Goal: Information Seeking & Learning: Learn about a topic

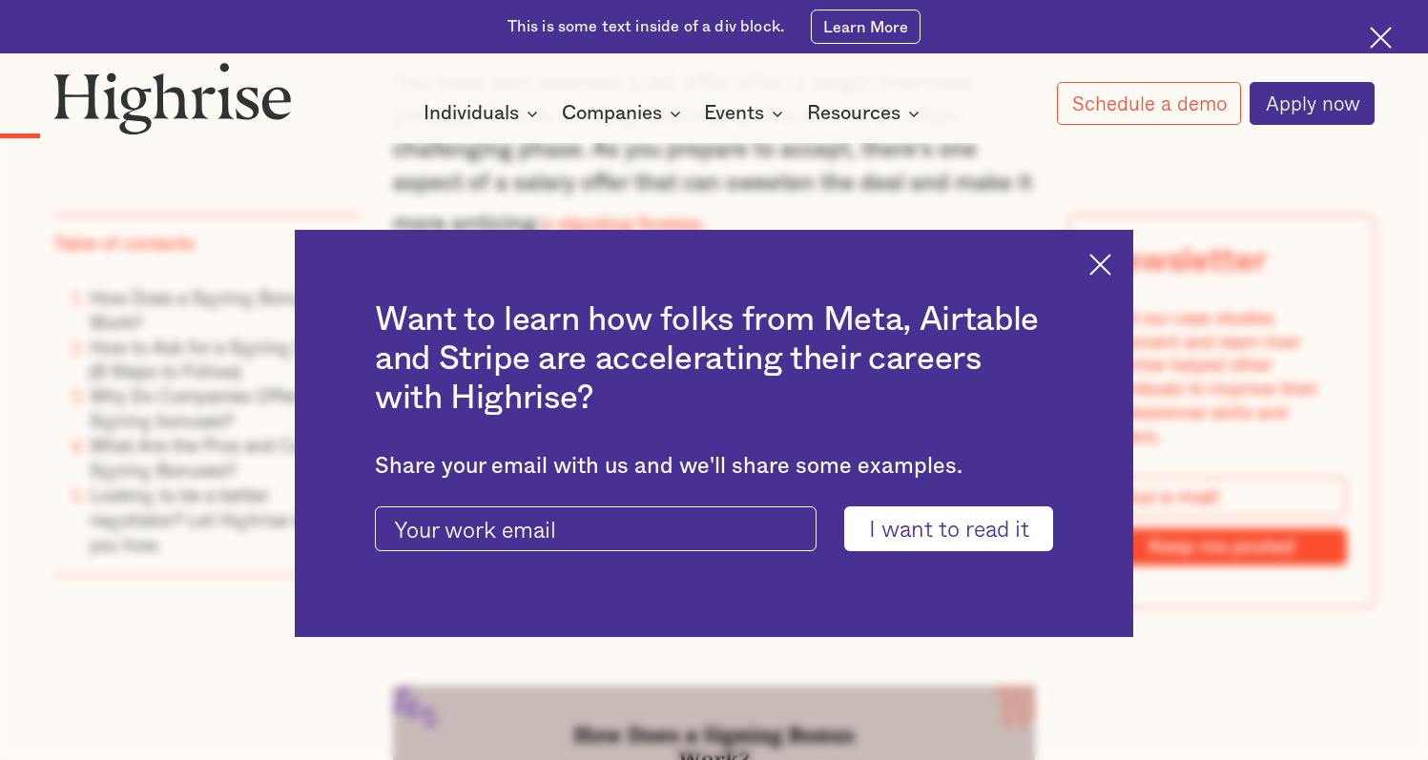
scroll to position [2114, 0]
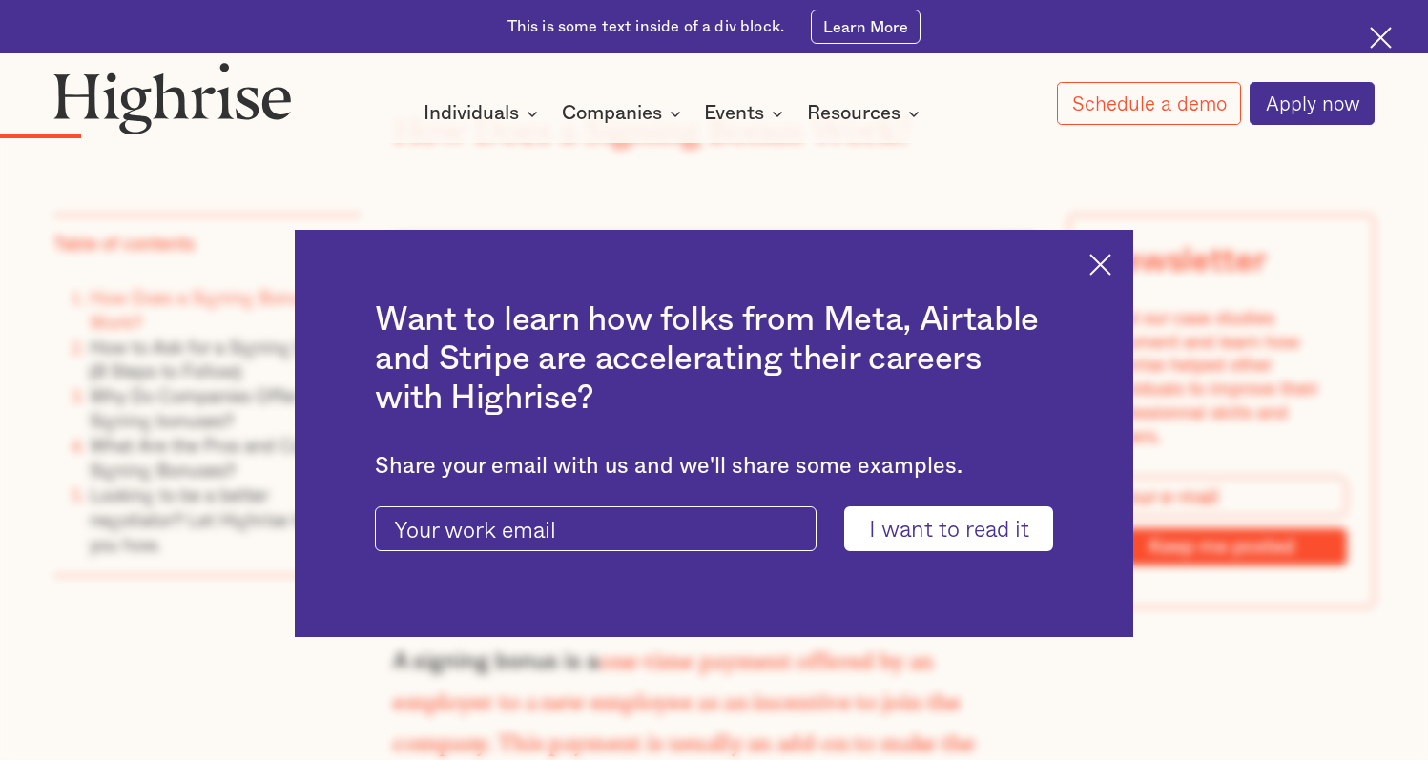
click at [1123, 256] on div "Want to learn how folks from Meta, Airtable and Stripe are accelerating their c…" at bounding box center [714, 433] width 839 height 407
click at [1112, 262] on img at bounding box center [1101, 265] width 22 height 22
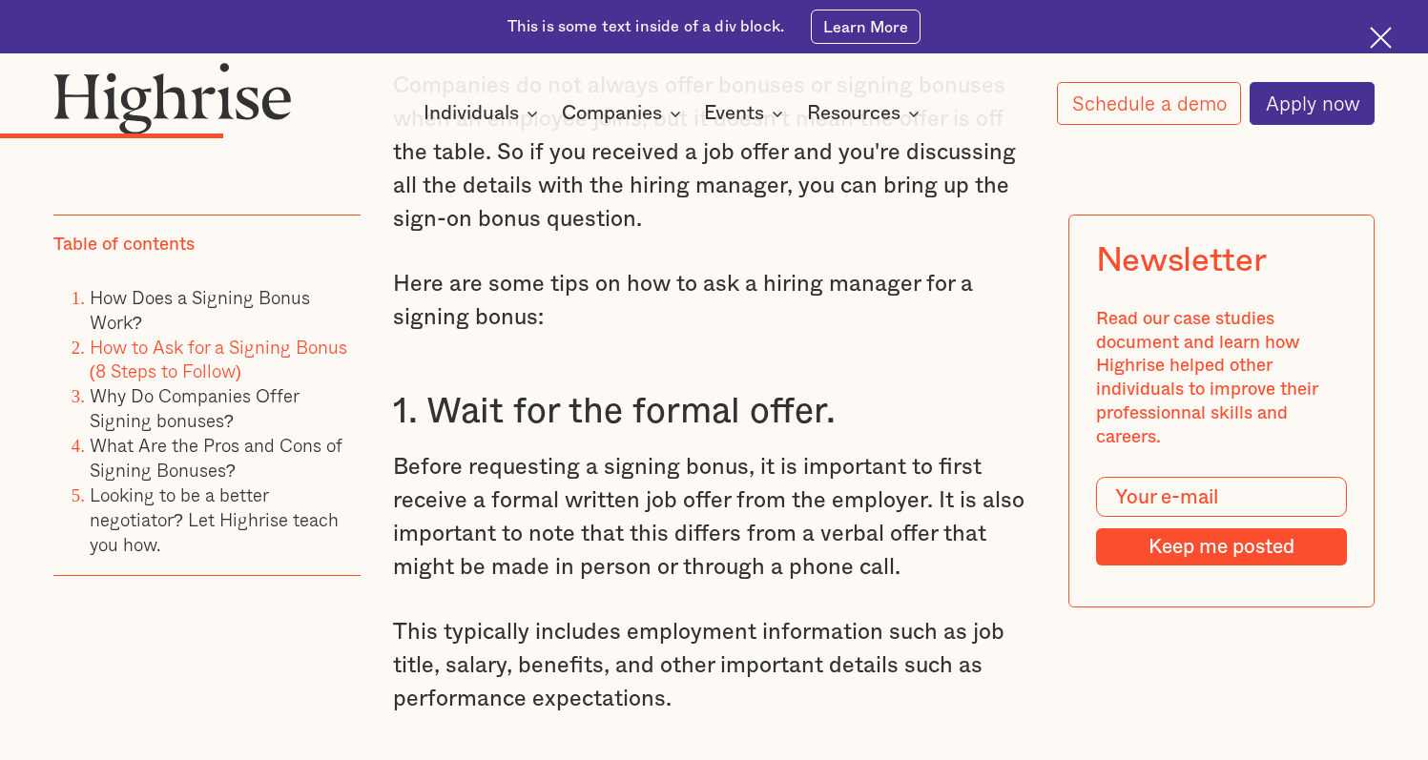
scroll to position [3710, 0]
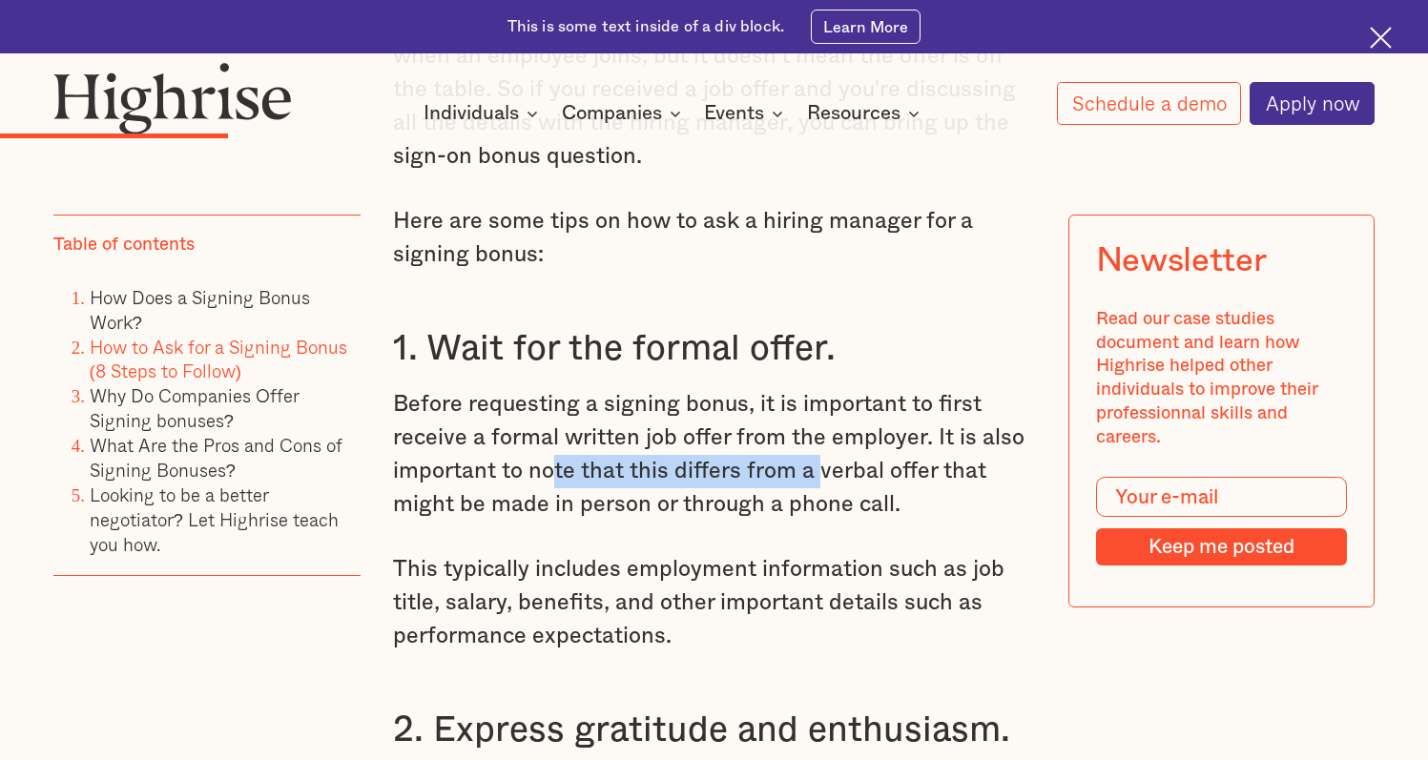
drag, startPoint x: 553, startPoint y: 442, endPoint x: 819, endPoint y: 448, distance: 265.3
click at [819, 448] on p "Before requesting a signing bonus, it is important to first receive a formal wr…" at bounding box center [713, 455] width 641 height 134
click at [563, 481] on p "Before requesting a signing bonus, it is important to first receive a formal wr…" at bounding box center [713, 455] width 641 height 134
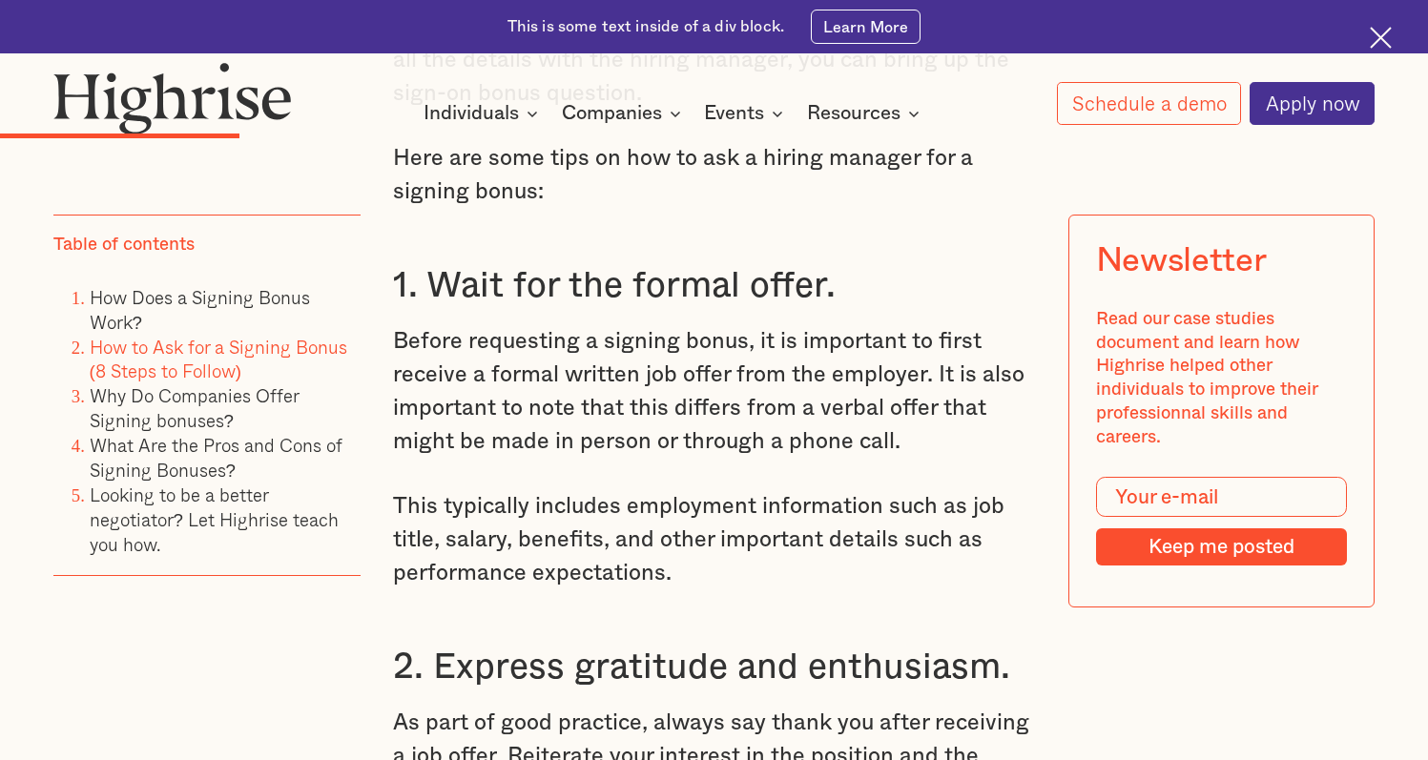
scroll to position [3841, 0]
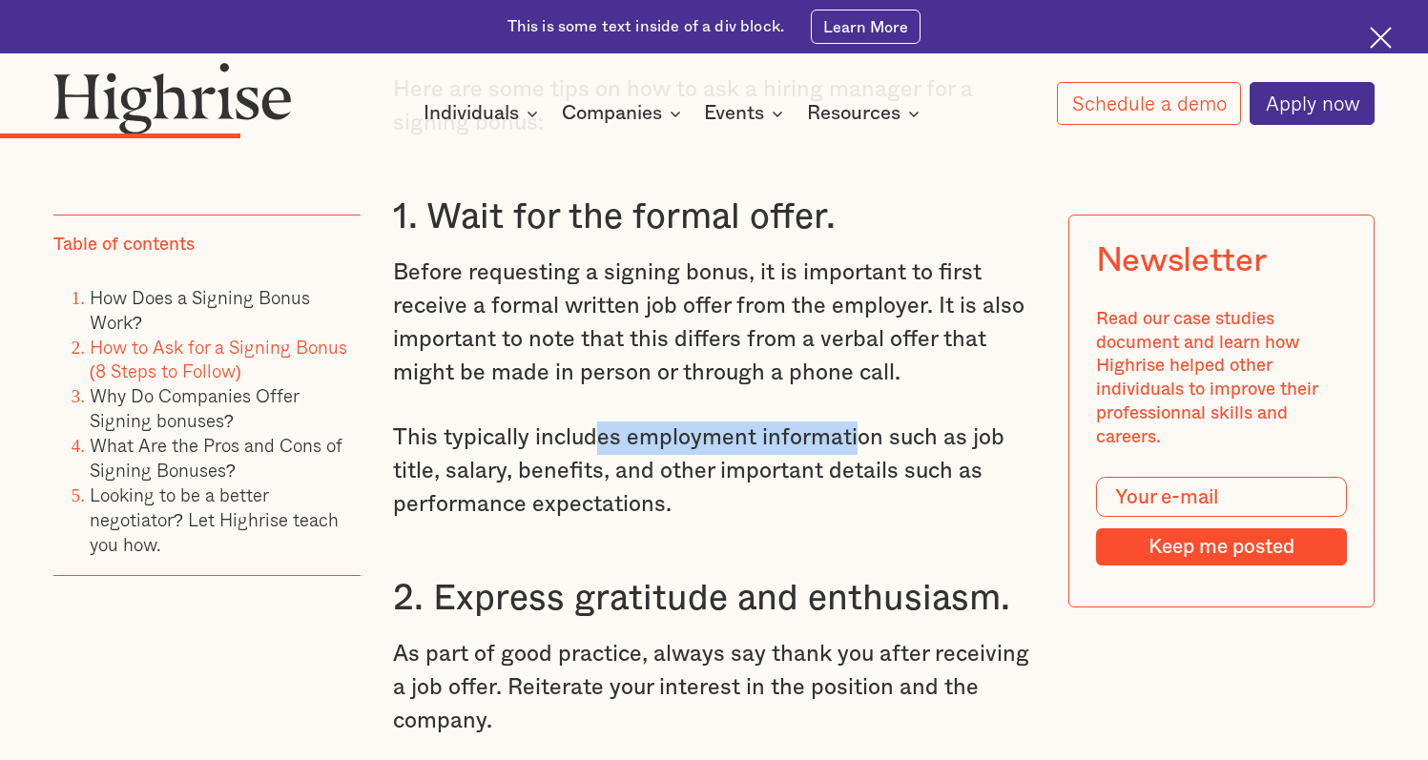
drag, startPoint x: 594, startPoint y: 413, endPoint x: 839, endPoint y: 432, distance: 245.0
click at [856, 424] on p "This typically includes employment information such as job title, salary, benef…" at bounding box center [713, 472] width 641 height 100
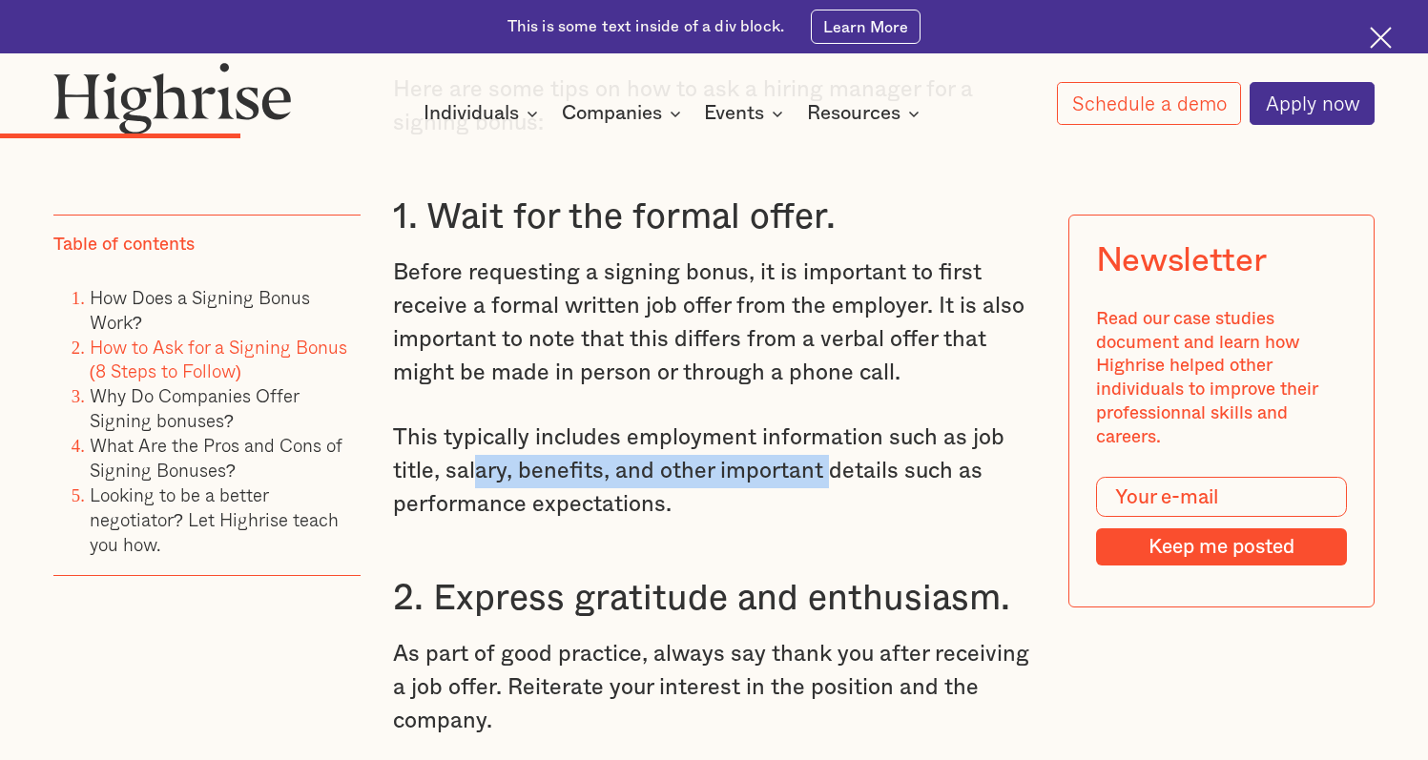
drag, startPoint x: 477, startPoint y: 481, endPoint x: 474, endPoint y: 454, distance: 26.9
click at [474, 454] on p "This typically includes employment information such as job title, salary, benef…" at bounding box center [713, 472] width 641 height 100
click at [746, 487] on p "This typically includes employment information such as job title, salary, benef…" at bounding box center [713, 472] width 641 height 100
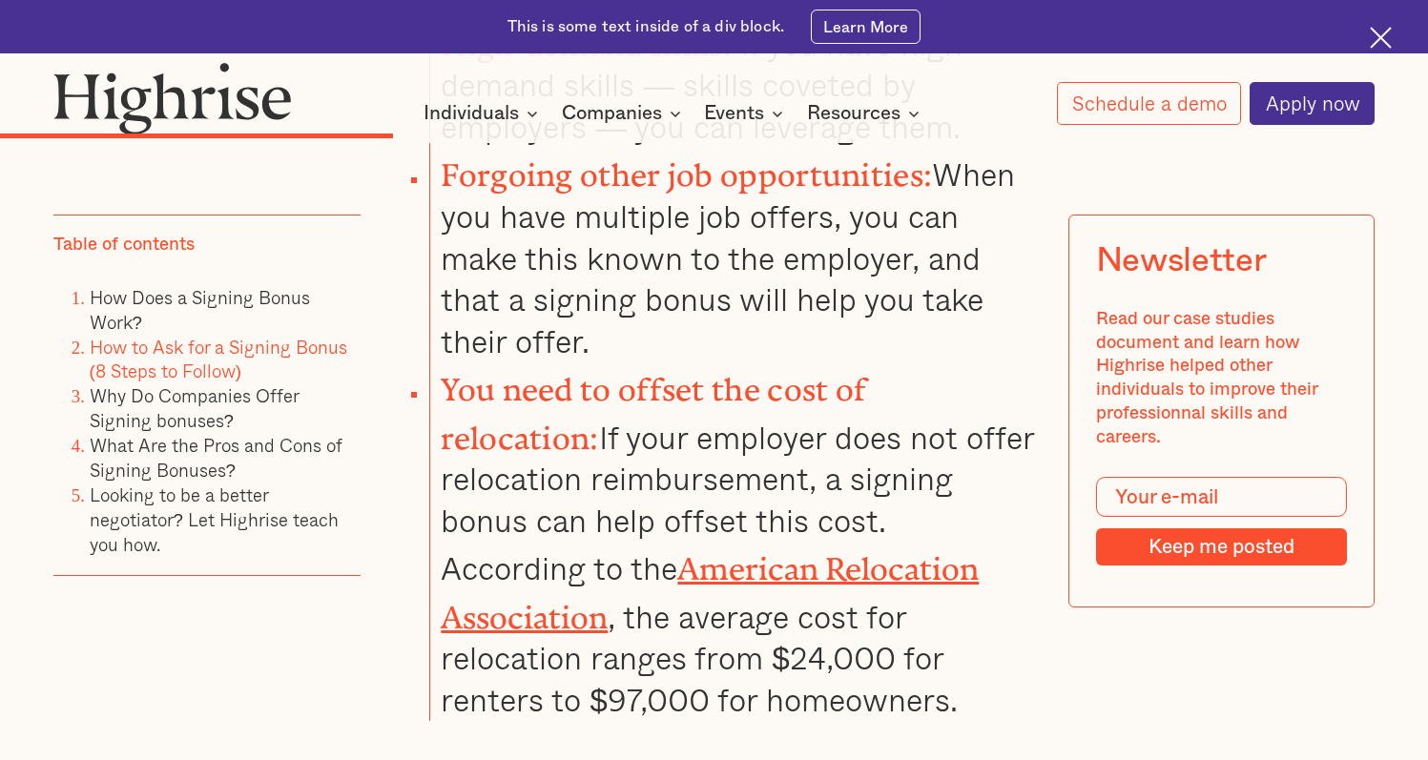
scroll to position [5529, 0]
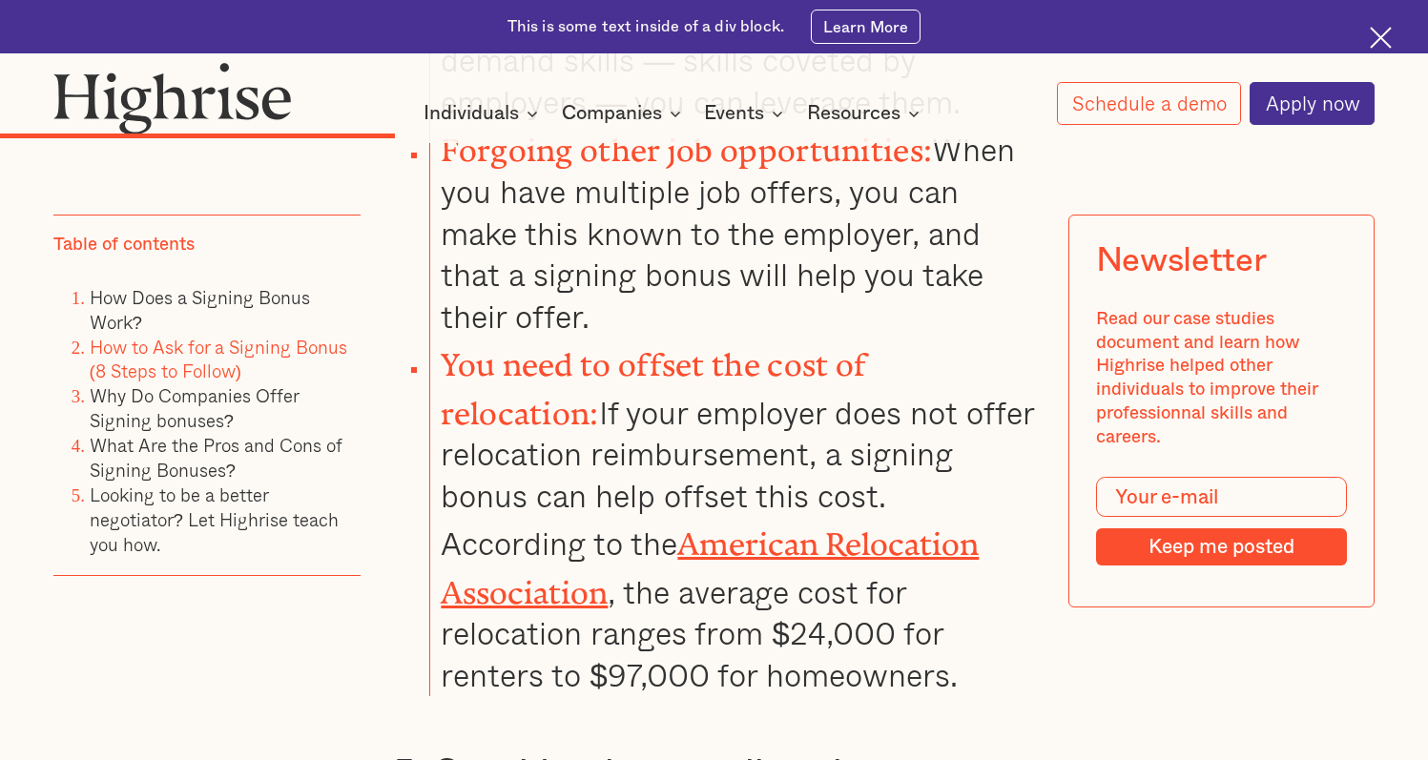
click at [928, 373] on li "You need to offset the cost of relocation: If your employer does not offer relo…" at bounding box center [732, 516] width 606 height 359
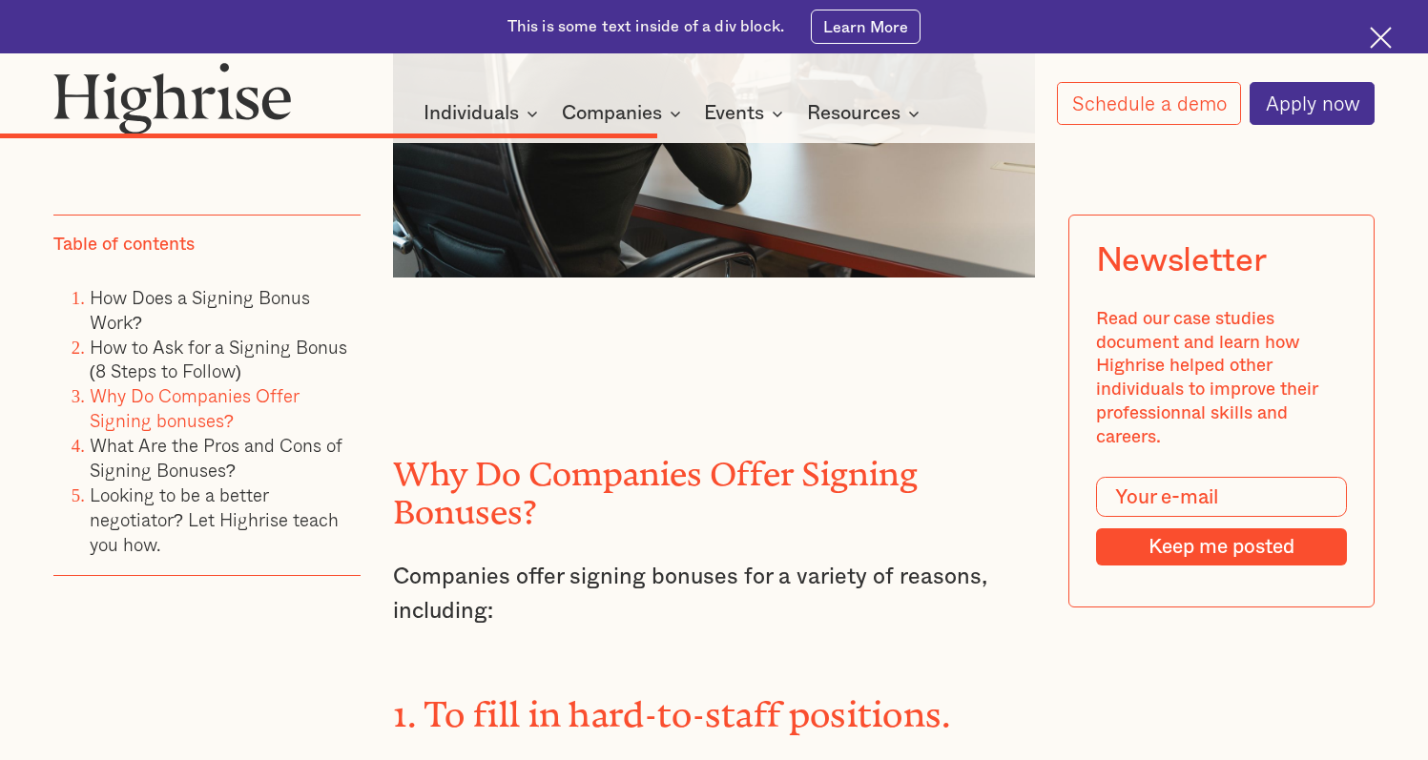
scroll to position [8694, 0]
